Goal: Task Accomplishment & Management: Complete application form

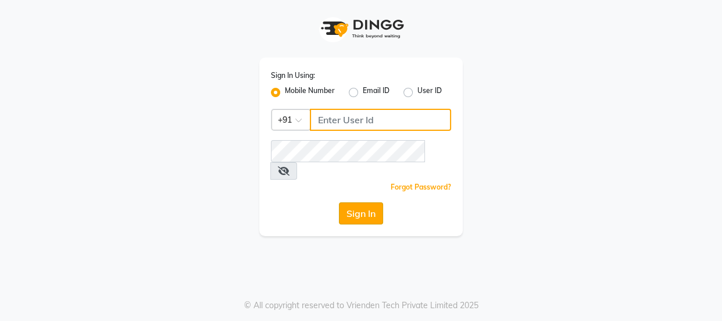
type input "9579232515"
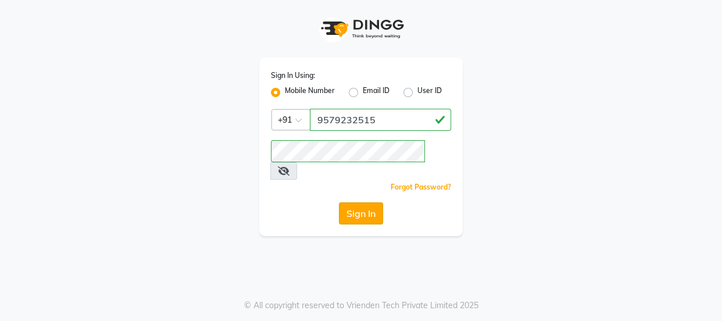
click at [369, 202] on button "Sign In" at bounding box center [361, 213] width 44 height 22
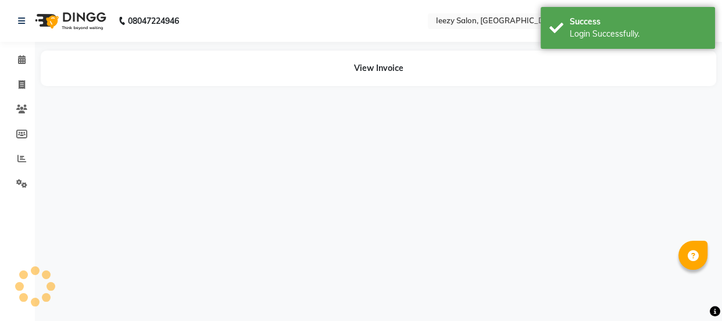
select select "en"
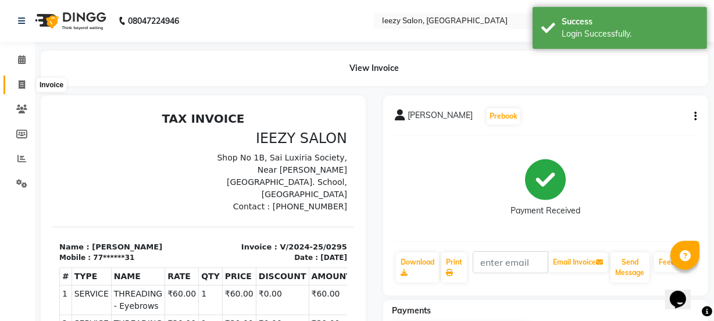
click at [19, 82] on icon at bounding box center [22, 84] width 6 height 9
select select "5982"
select select "service"
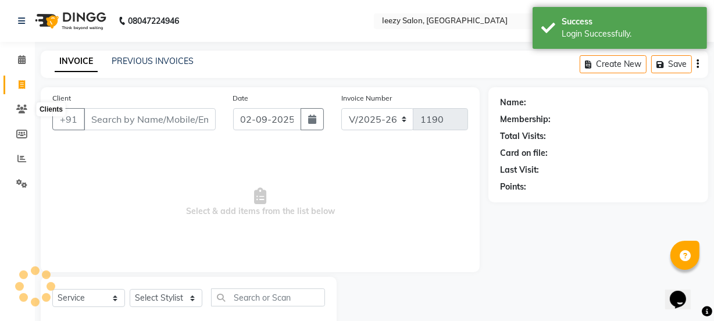
scroll to position [29, 0]
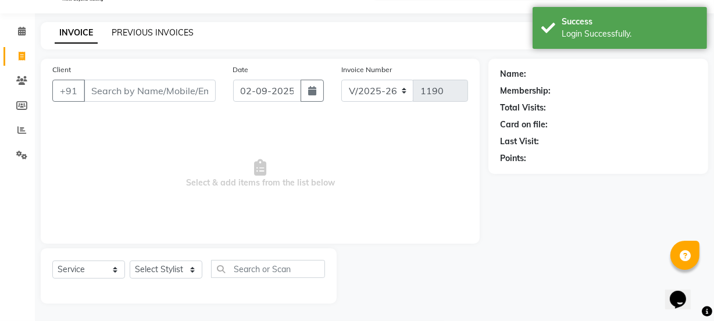
click at [119, 34] on link "PREVIOUS INVOICES" at bounding box center [153, 32] width 82 height 10
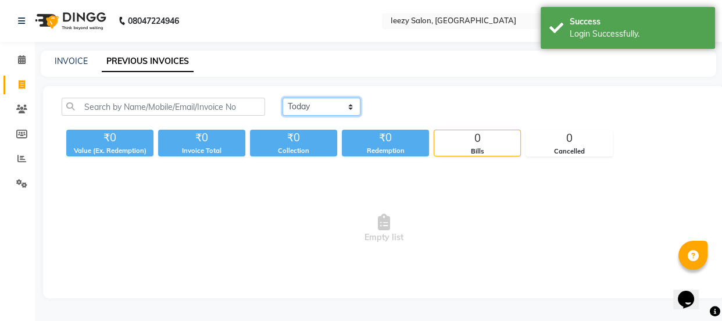
click at [356, 106] on select "[DATE] [DATE] Custom Range" at bounding box center [322, 107] width 78 height 18
select select "[DATE]"
click at [283, 98] on select "[DATE] [DATE] Custom Range" at bounding box center [322, 107] width 78 height 18
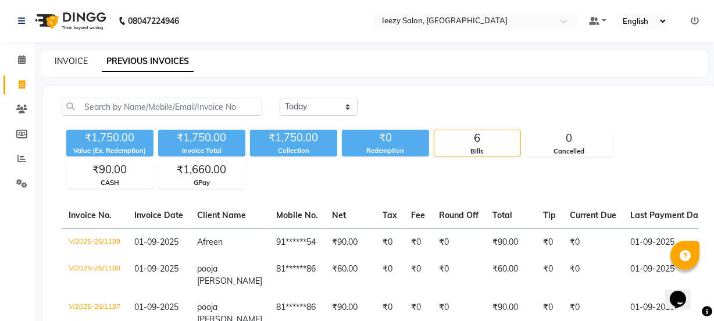
click at [71, 61] on link "INVOICE" at bounding box center [71, 61] width 33 height 10
select select "service"
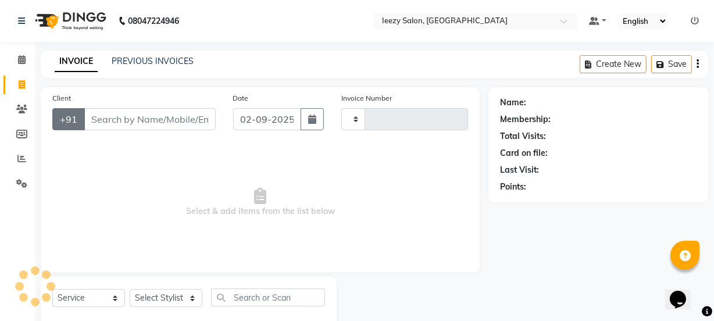
type input "1190"
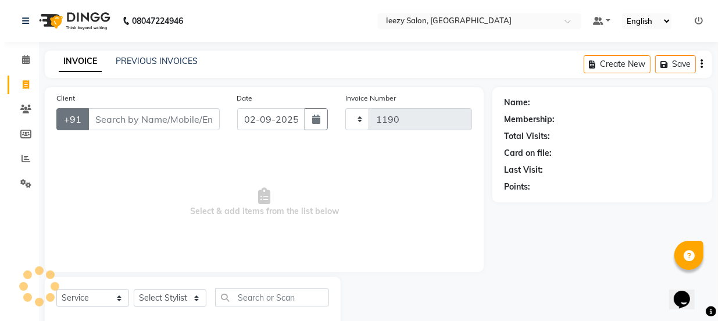
scroll to position [29, 0]
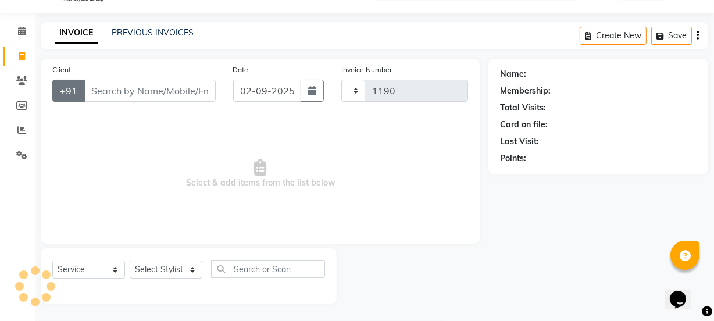
select select "5982"
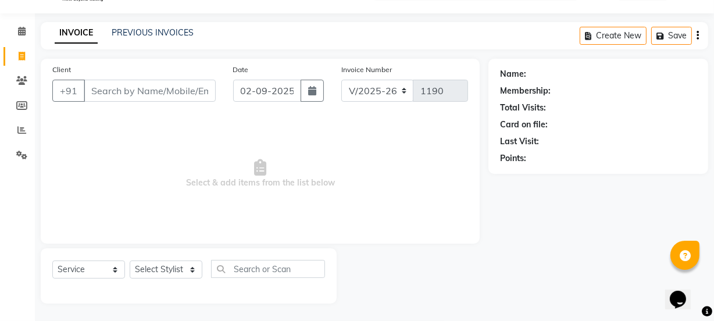
click at [102, 87] on input "Client" at bounding box center [150, 91] width 132 height 22
click at [104, 92] on input "Client" at bounding box center [150, 91] width 132 height 22
type input "9039774325"
click at [185, 95] on span "Add Client" at bounding box center [186, 91] width 46 height 12
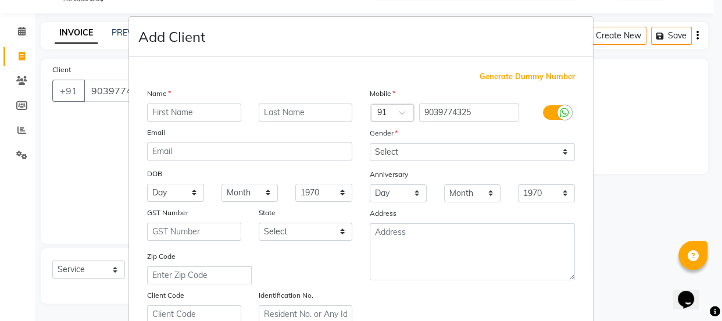
click at [174, 108] on input "text" at bounding box center [194, 113] width 94 height 18
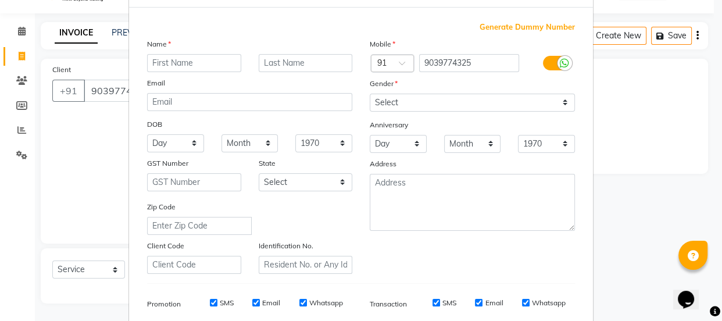
scroll to position [211, 0]
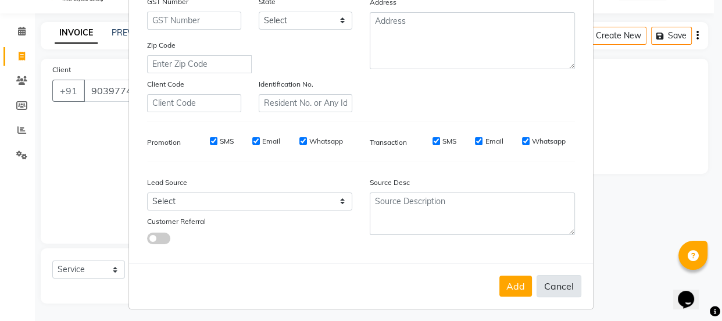
click at [551, 288] on button "Cancel" at bounding box center [559, 286] width 45 height 22
select select
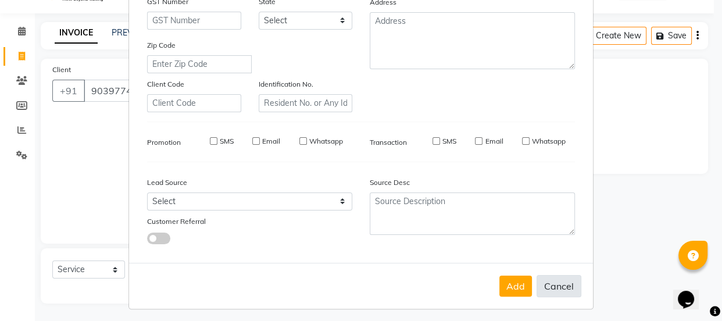
select select
checkbox input "false"
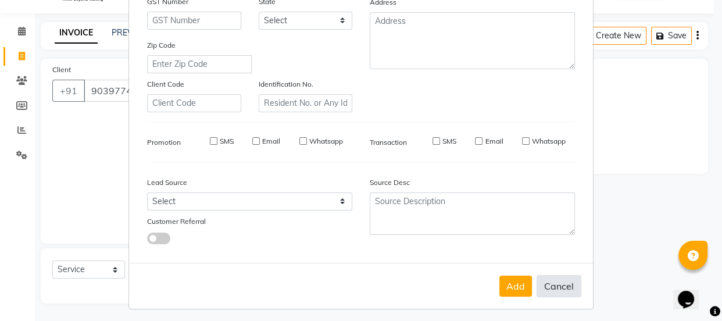
checkbox input "false"
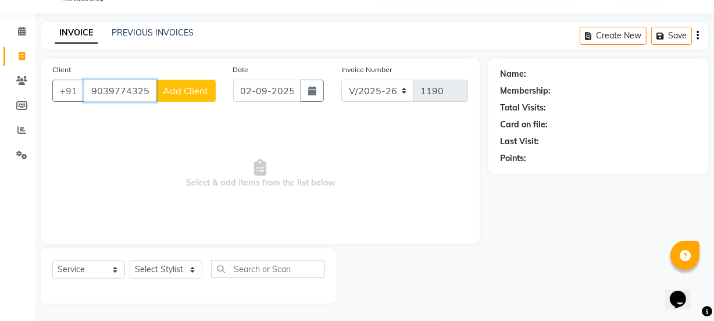
click at [150, 88] on input "9039774325" at bounding box center [120, 91] width 73 height 22
type input "9"
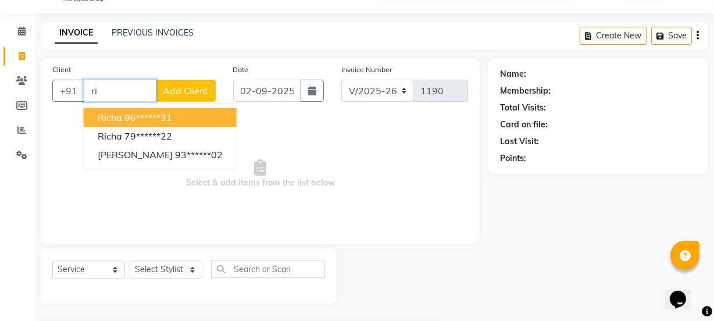
type input "r"
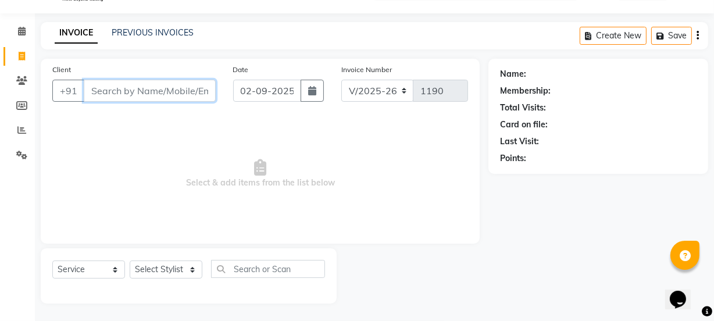
click at [112, 94] on input "Client" at bounding box center [150, 91] width 132 height 22
type input "9039774325"
click at [176, 97] on button "Add Client" at bounding box center [186, 91] width 60 height 22
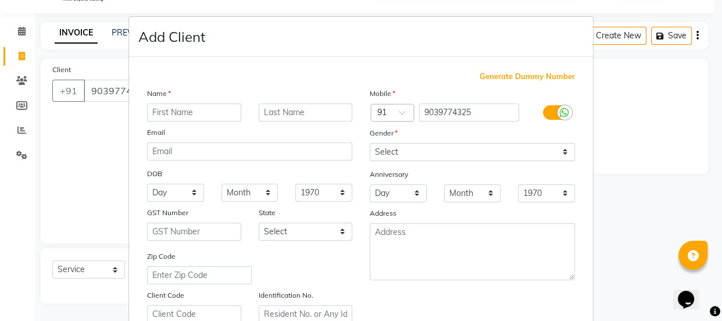
click at [166, 112] on input "text" at bounding box center [194, 113] width 94 height 18
type input "E"
type input "[PERSON_NAME]"
type input "Agarwal"
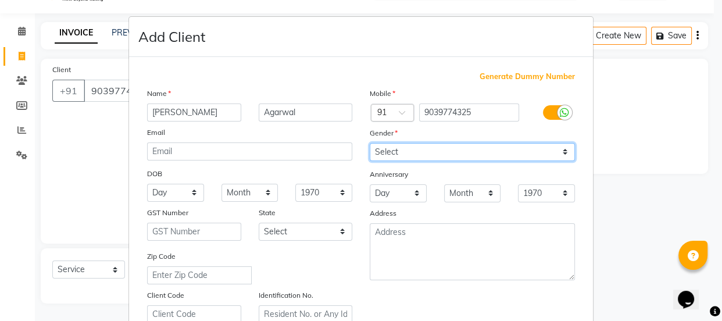
click at [561, 151] on select "Select [DEMOGRAPHIC_DATA] [DEMOGRAPHIC_DATA] Other Prefer Not To Say" at bounding box center [472, 152] width 205 height 18
select select "[DEMOGRAPHIC_DATA]"
click at [370, 143] on select "Select [DEMOGRAPHIC_DATA] [DEMOGRAPHIC_DATA] Other Prefer Not To Say" at bounding box center [472, 152] width 205 height 18
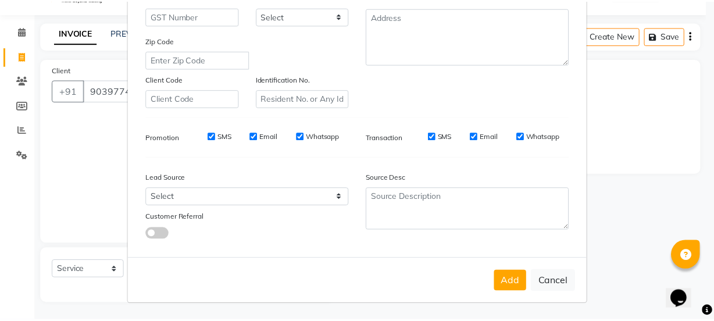
scroll to position [219, 0]
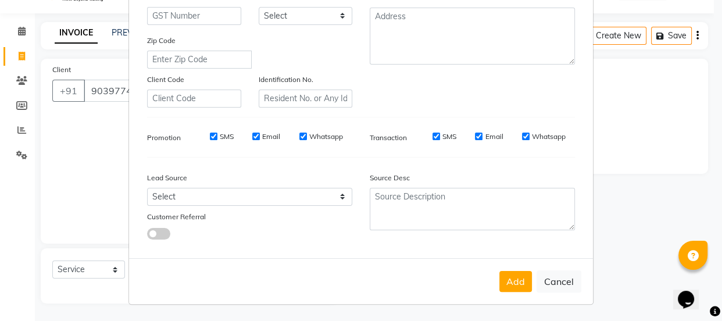
click at [210, 136] on input "SMS" at bounding box center [214, 137] width 8 height 8
checkbox input "false"
drag, startPoint x: 252, startPoint y: 133, endPoint x: 273, endPoint y: 131, distance: 21.1
click at [252, 133] on input "Email" at bounding box center [256, 137] width 8 height 8
checkbox input "false"
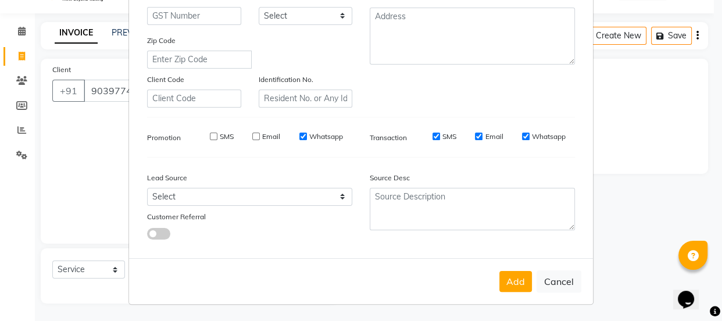
click at [299, 135] on input "Whatsapp" at bounding box center [303, 137] width 8 height 8
checkbox input "false"
click at [435, 135] on input "SMS" at bounding box center [437, 137] width 8 height 8
checkbox input "false"
click at [475, 135] on input "Email" at bounding box center [479, 137] width 8 height 8
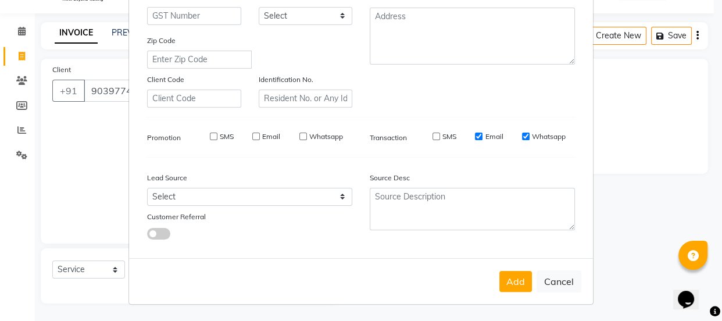
checkbox input "false"
drag, startPoint x: 519, startPoint y: 133, endPoint x: 529, endPoint y: 188, distance: 56.2
click at [522, 133] on input "Whatsapp" at bounding box center [526, 137] width 8 height 8
checkbox input "false"
click at [500, 282] on button "Add" at bounding box center [516, 281] width 33 height 21
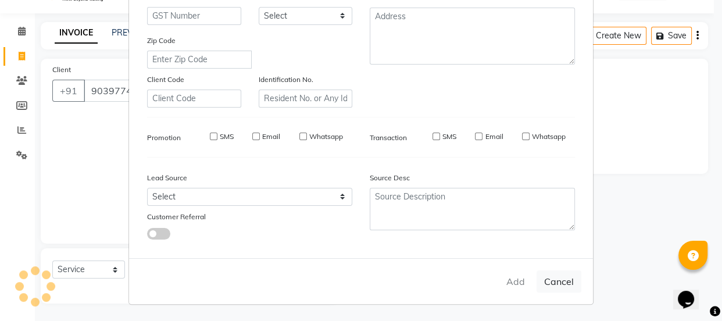
type input "90******25"
select select
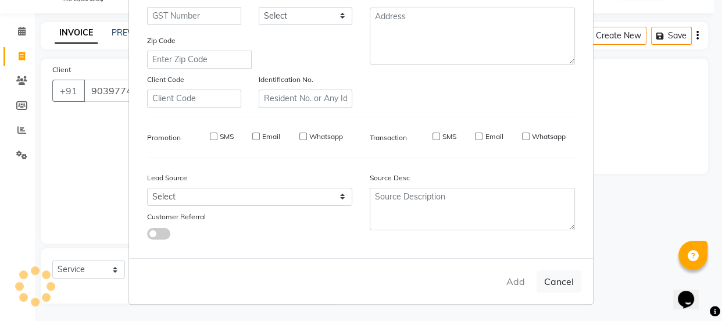
select select
checkbox input "false"
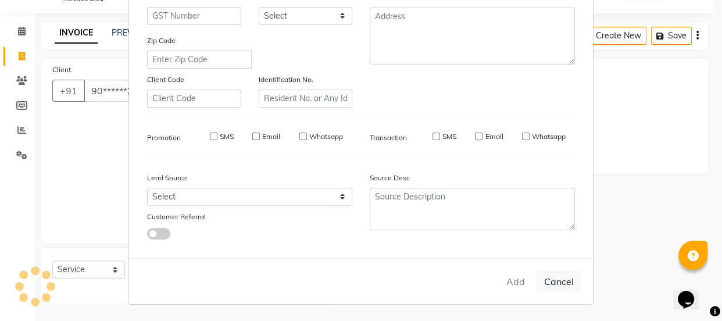
checkbox input "false"
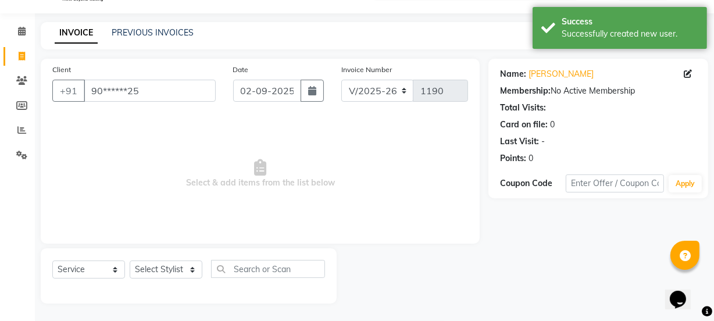
click at [202, 270] on div "Select Service Product Membership Package Voucher Prepaid Gift Card Select Styl…" at bounding box center [188, 273] width 273 height 27
click at [197, 270] on select "Select Stylist Archana Mgr IEEZY -Owner [PERSON_NAME] MS AARTI Ms [PERSON_NAME]…" at bounding box center [166, 270] width 73 height 18
select select "89937"
click at [130, 261] on select "Select Stylist Archana Mgr IEEZY -Owner [PERSON_NAME] MS AARTI Ms [PERSON_NAME]…" at bounding box center [166, 270] width 73 height 18
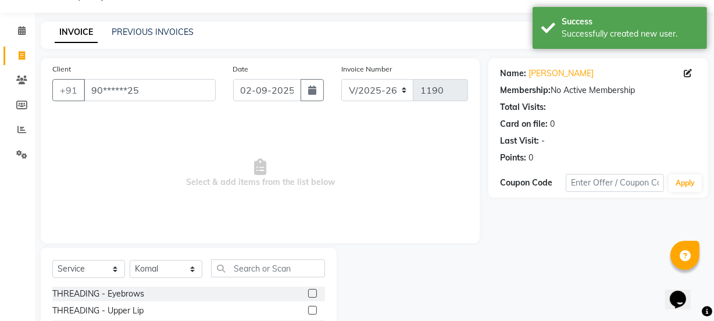
click at [308, 293] on label at bounding box center [312, 293] width 9 height 9
click at [308, 293] on input "checkbox" at bounding box center [312, 294] width 8 height 8
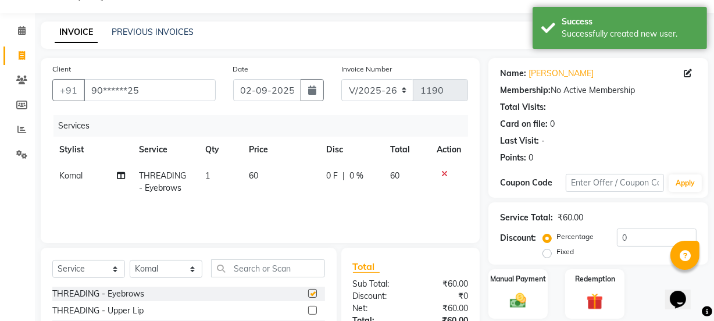
checkbox input "false"
click at [308, 309] on label at bounding box center [312, 310] width 9 height 9
click at [308, 309] on input "checkbox" at bounding box center [312, 311] width 8 height 8
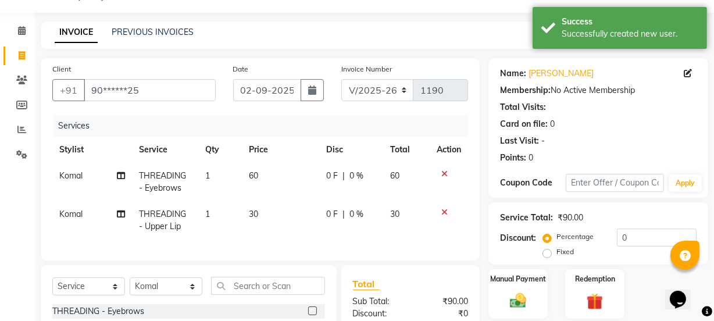
checkbox input "false"
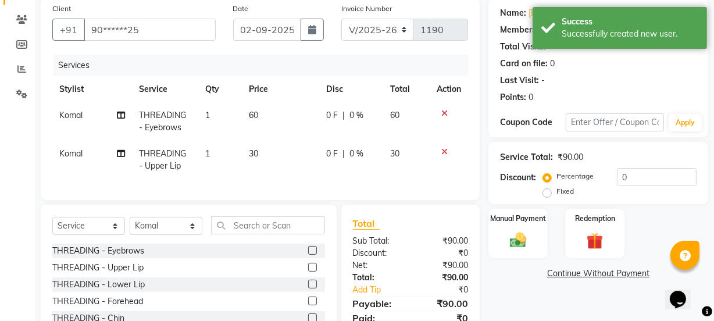
scroll to position [170, 0]
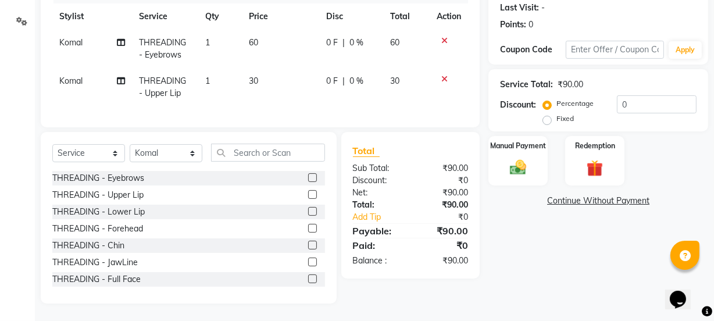
click at [308, 226] on label at bounding box center [312, 228] width 9 height 9
click at [308, 226] on input "checkbox" at bounding box center [312, 229] width 8 height 8
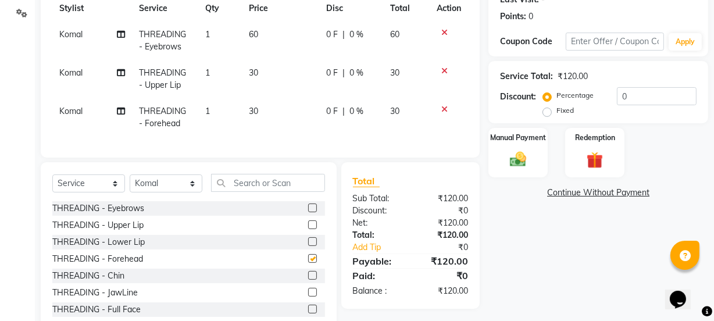
checkbox input "false"
click at [517, 173] on div "Manual Payment" at bounding box center [518, 153] width 62 height 52
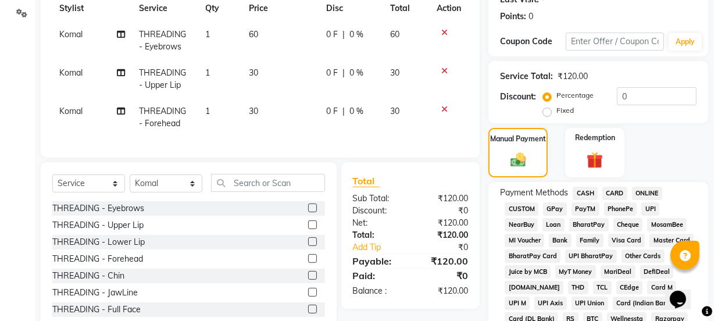
click at [551, 207] on span "GPay" at bounding box center [555, 208] width 24 height 13
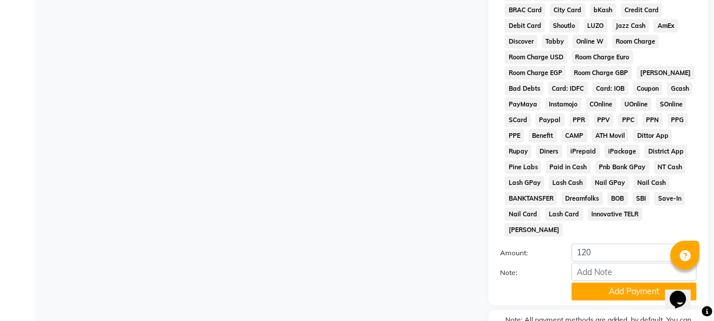
scroll to position [611, 0]
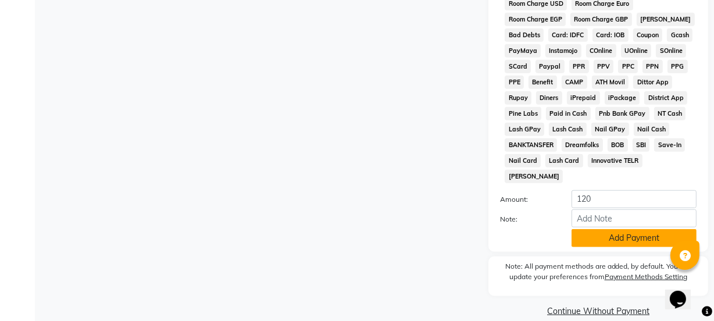
click at [606, 229] on button "Add Payment" at bounding box center [634, 238] width 125 height 18
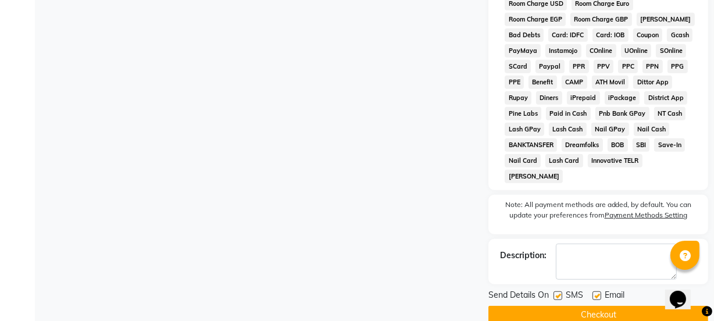
drag, startPoint x: 557, startPoint y: 277, endPoint x: 590, endPoint y: 283, distance: 33.7
click at [559, 291] on label at bounding box center [558, 295] width 9 height 9
click at [559, 293] on input "checkbox" at bounding box center [558, 297] width 8 height 8
checkbox input "false"
click at [598, 291] on label at bounding box center [597, 295] width 9 height 9
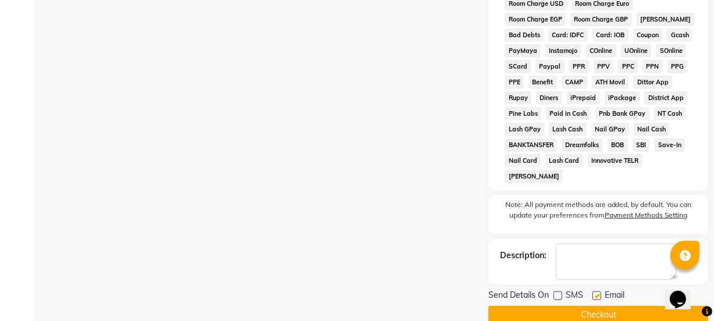
click at [598, 293] on input "checkbox" at bounding box center [597, 297] width 8 height 8
checkbox input "false"
click at [592, 306] on button "Checkout" at bounding box center [598, 315] width 220 height 18
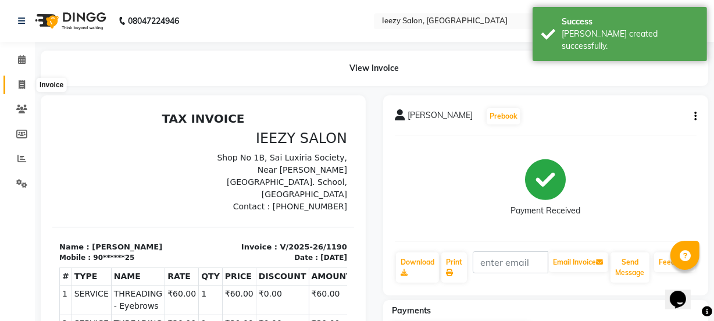
click at [21, 85] on icon at bounding box center [22, 84] width 6 height 9
select select "5982"
select select "service"
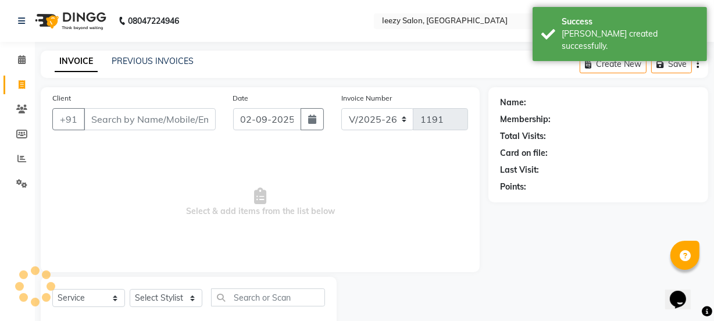
scroll to position [29, 0]
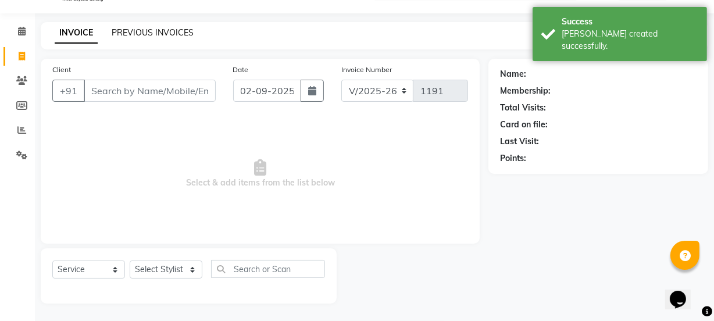
click at [153, 31] on link "PREVIOUS INVOICES" at bounding box center [153, 32] width 82 height 10
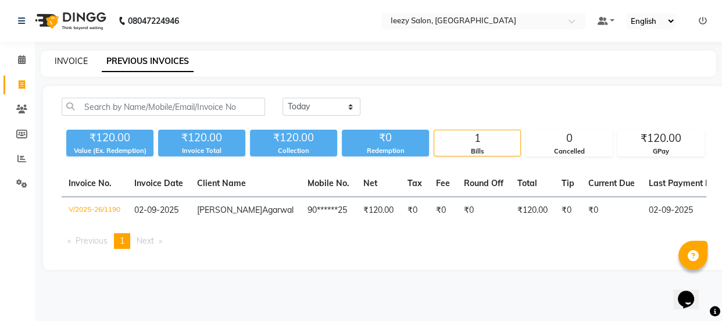
click at [75, 58] on link "INVOICE" at bounding box center [71, 61] width 33 height 10
select select "5982"
select select "service"
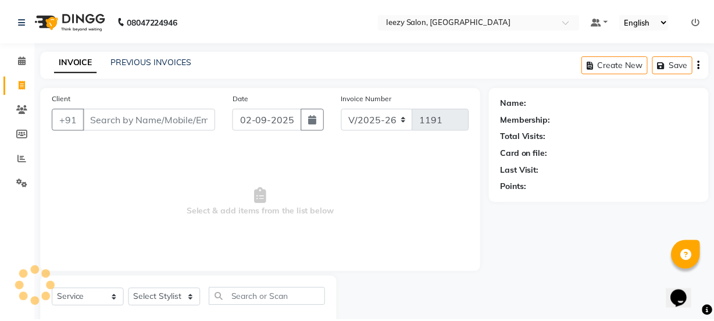
scroll to position [29, 0]
